Goal: Find specific page/section

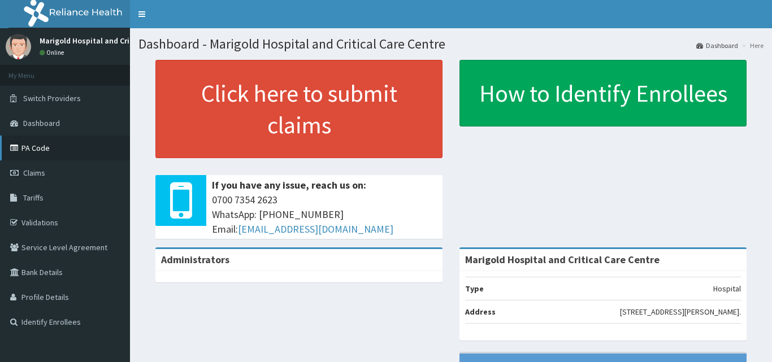
click at [37, 146] on link "PA Code" at bounding box center [65, 148] width 130 height 25
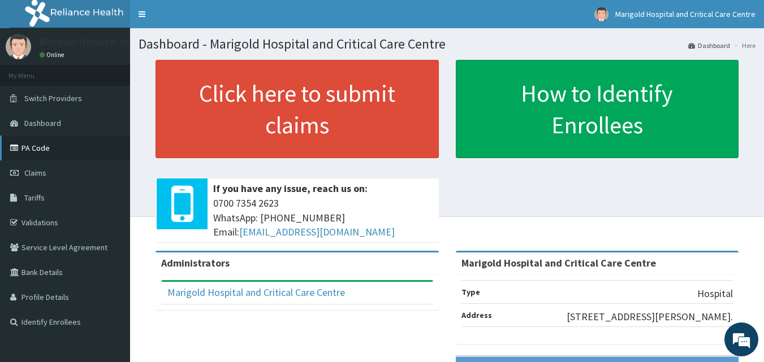
click at [38, 145] on link "PA Code" at bounding box center [65, 148] width 130 height 25
